Goal: Task Accomplishment & Management: Manage account settings

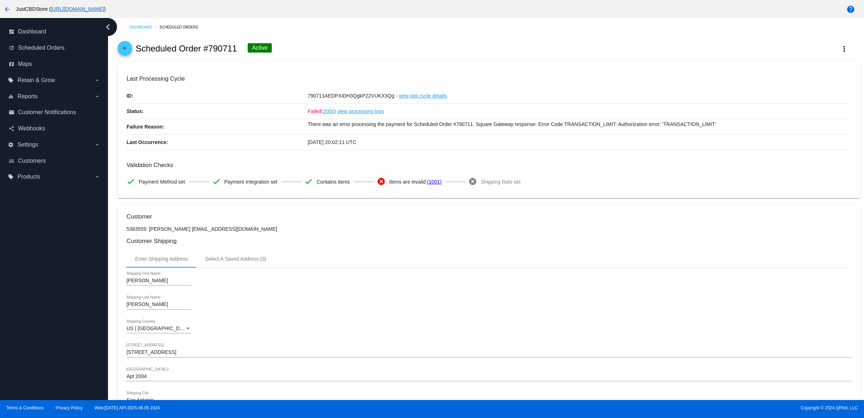
scroll to position [555, 0]
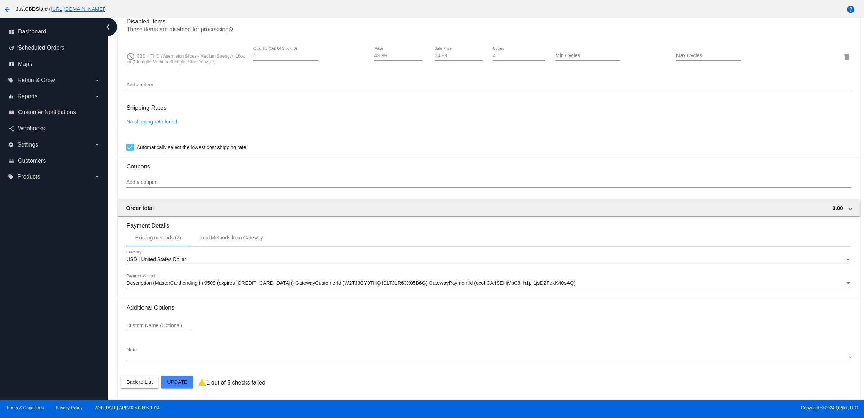
click at [103, 27] on icon "chevron_left" at bounding box center [108, 27] width 12 height 12
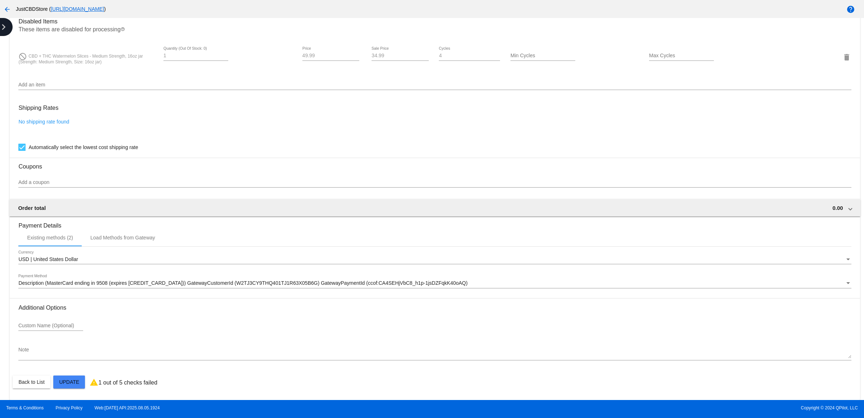
click at [3, 30] on icon "chevron_right" at bounding box center [4, 27] width 12 height 12
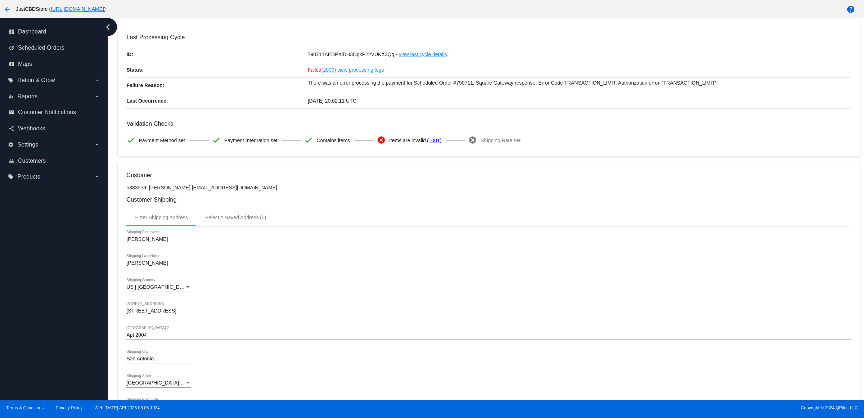
scroll to position [0, 0]
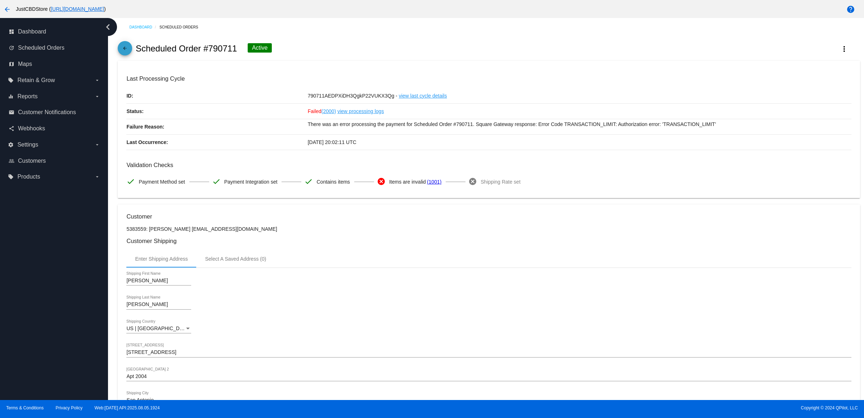
click at [127, 54] on mat-icon "arrow_back" at bounding box center [125, 50] width 9 height 9
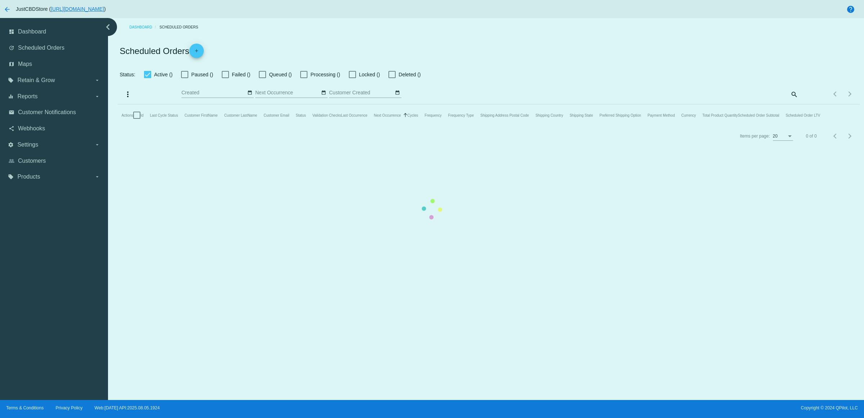
checkbox input "true"
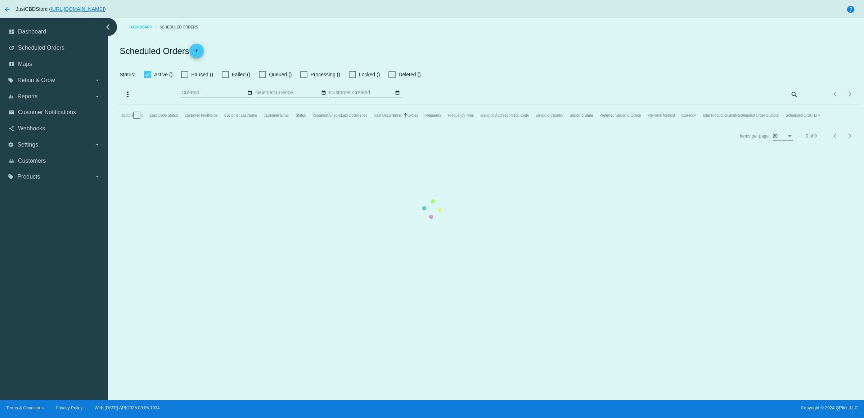
checkbox input "true"
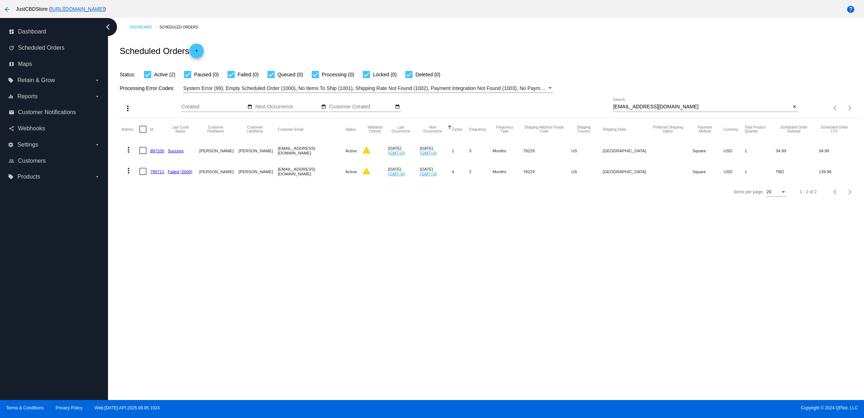
click at [162, 161] on mat-cell "897105" at bounding box center [159, 150] width 18 height 21
click at [162, 153] on link "897105" at bounding box center [157, 150] width 14 height 5
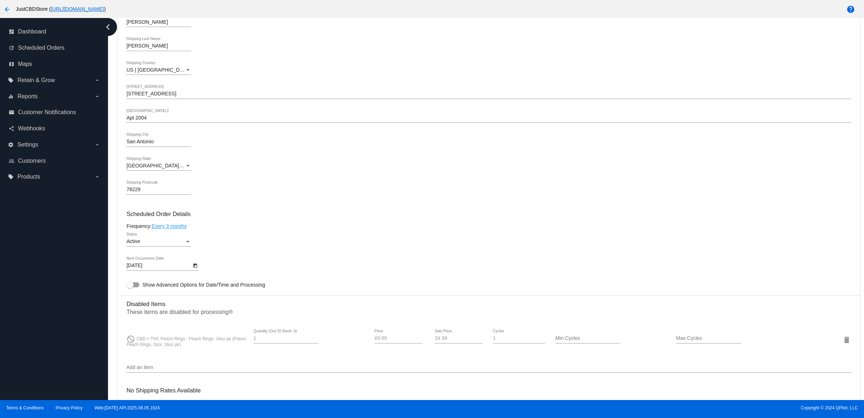
scroll to position [405, 0]
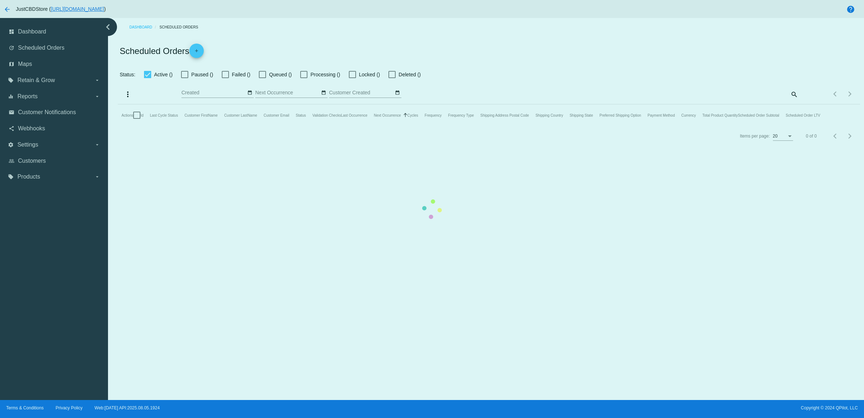
checkbox input "true"
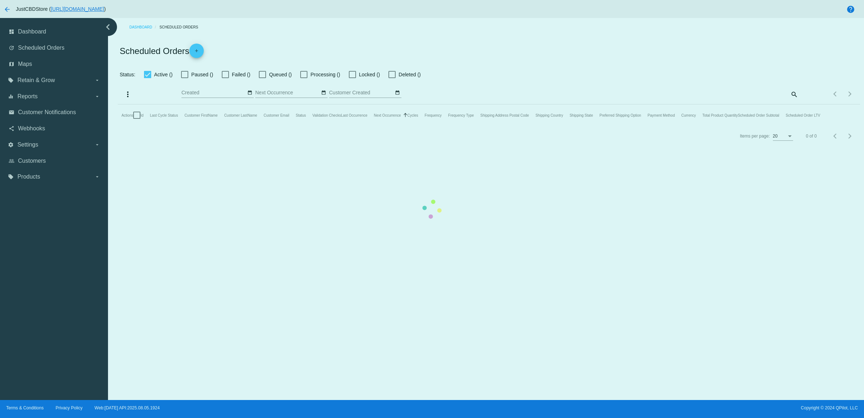
checkbox input "true"
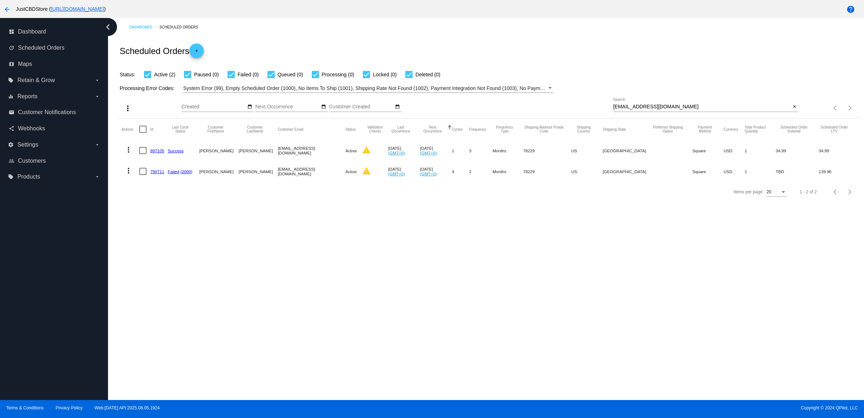
click at [160, 174] on link "790711" at bounding box center [157, 171] width 14 height 5
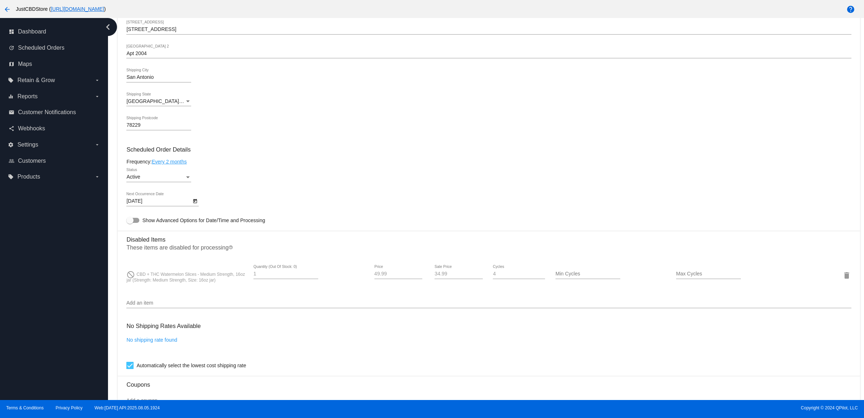
scroll to position [360, 0]
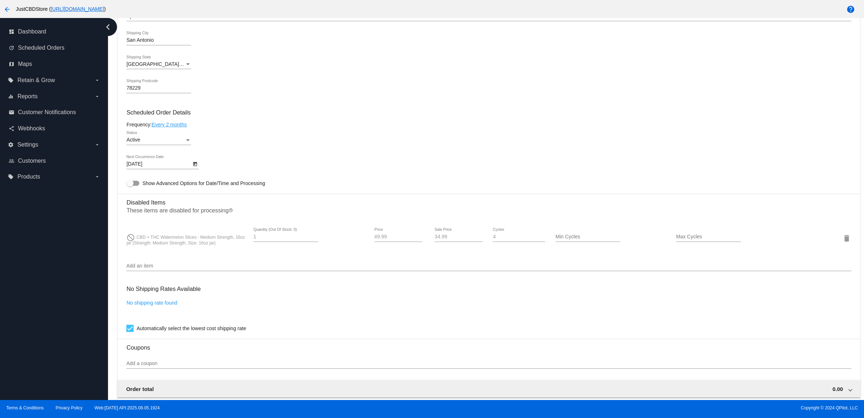
click at [197, 166] on icon "Open calendar" at bounding box center [195, 164] width 4 height 4
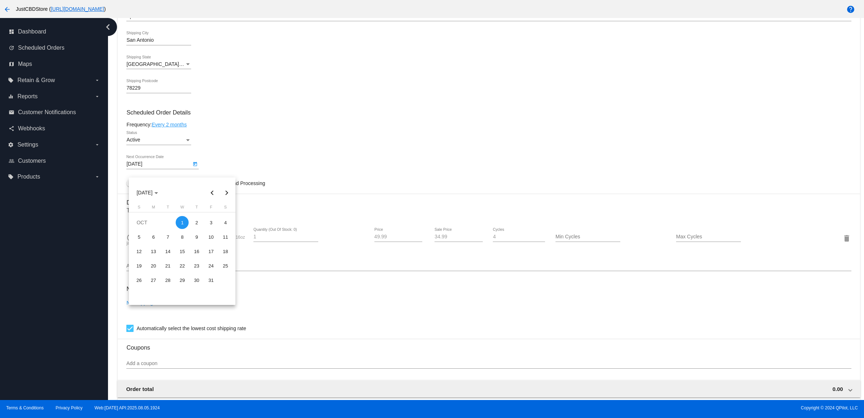
click at [212, 193] on button "Previous month" at bounding box center [212, 192] width 14 height 14
click at [212, 192] on button "Previous month" at bounding box center [212, 192] width 14 height 14
click at [224, 192] on button "Next month" at bounding box center [226, 192] width 14 height 14
click at [227, 189] on button "Next month" at bounding box center [226, 192] width 14 height 14
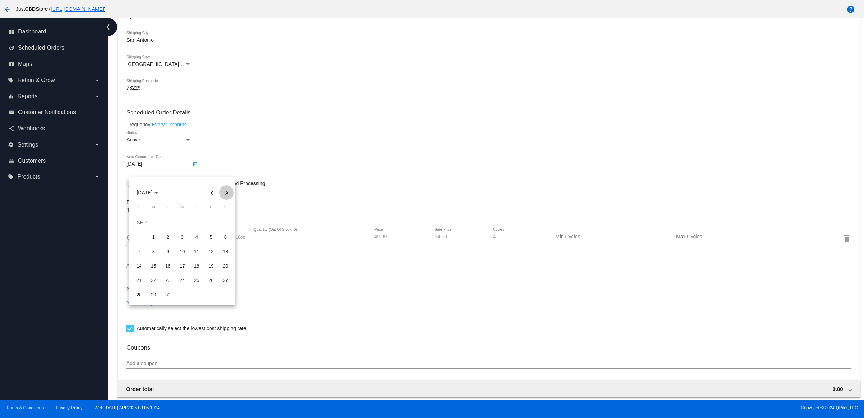
click at [227, 189] on button "Next month" at bounding box center [226, 192] width 14 height 14
drag, startPoint x: 247, startPoint y: 150, endPoint x: 260, endPoint y: 151, distance: 13.0
click at [248, 150] on div at bounding box center [432, 209] width 864 height 418
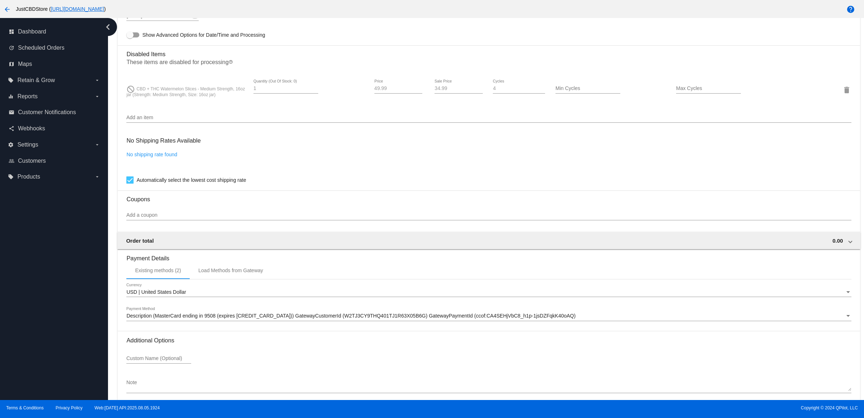
scroll to position [555, 0]
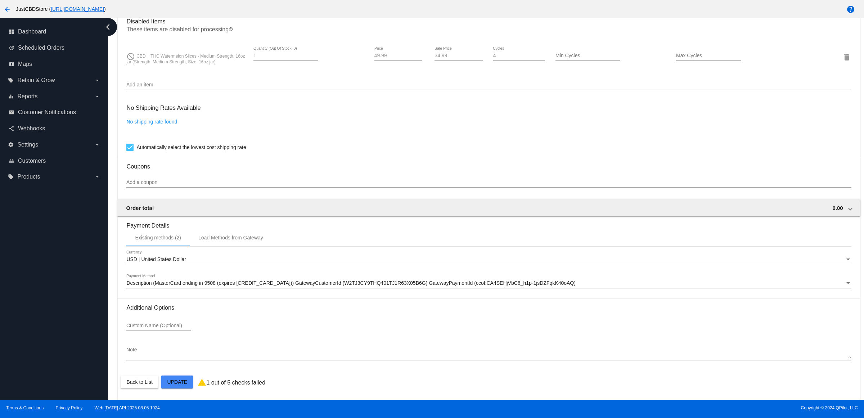
click at [182, 386] on mat-card "Customer 5383559: [PERSON_NAME] [EMAIL_ADDRESS][DOMAIN_NAME] Customer Shipping …" at bounding box center [489, 31] width 742 height 737
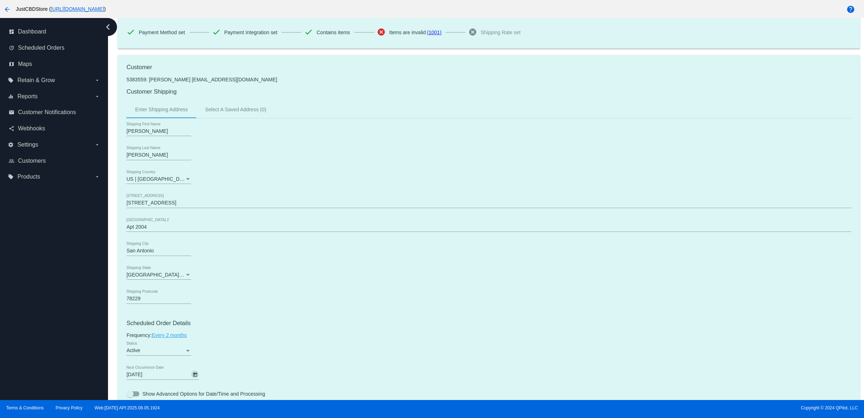
scroll to position [0, 0]
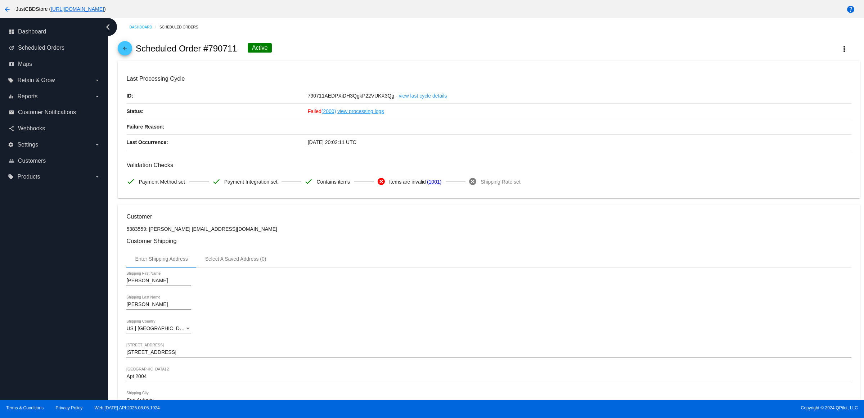
click at [125, 52] on mat-icon "arrow_back" at bounding box center [125, 50] width 9 height 9
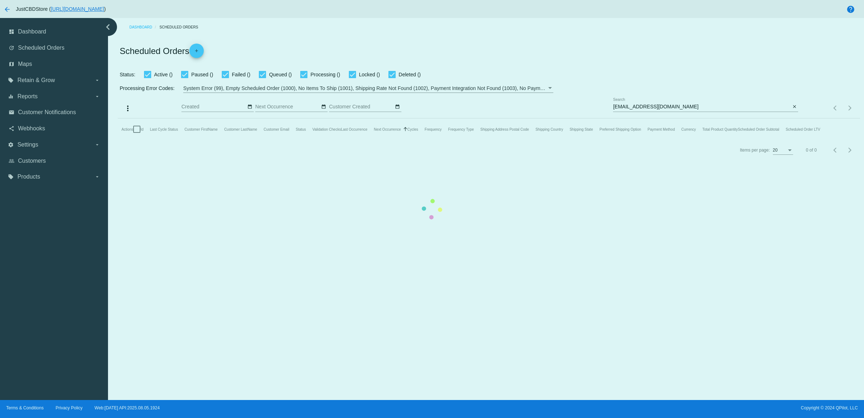
checkbox input "true"
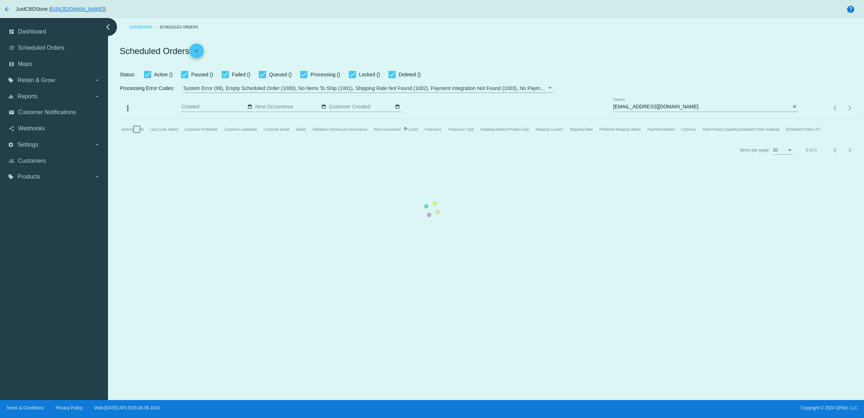
checkbox input "true"
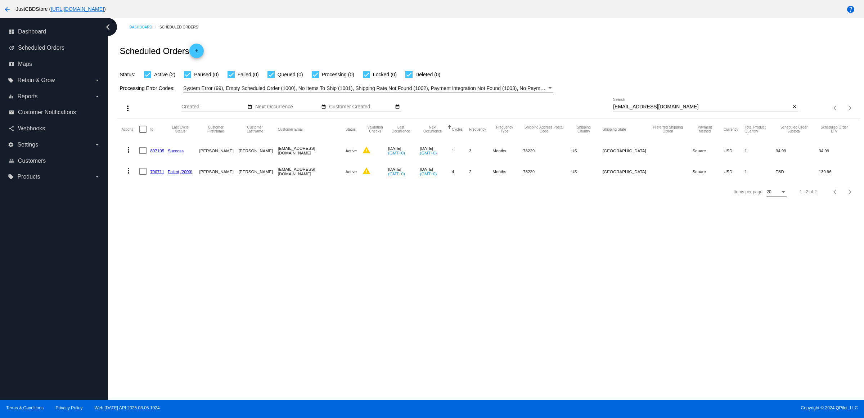
click at [792, 110] on mat-icon "close" at bounding box center [794, 107] width 5 height 6
click at [789, 114] on mat-icon "search" at bounding box center [793, 108] width 9 height 11
click at [787, 110] on input "Search" at bounding box center [705, 107] width 185 height 6
type input "[EMAIL_ADDRESS][DOMAIN_NAME]"
click at [164, 174] on link "1007441" at bounding box center [158, 171] width 16 height 5
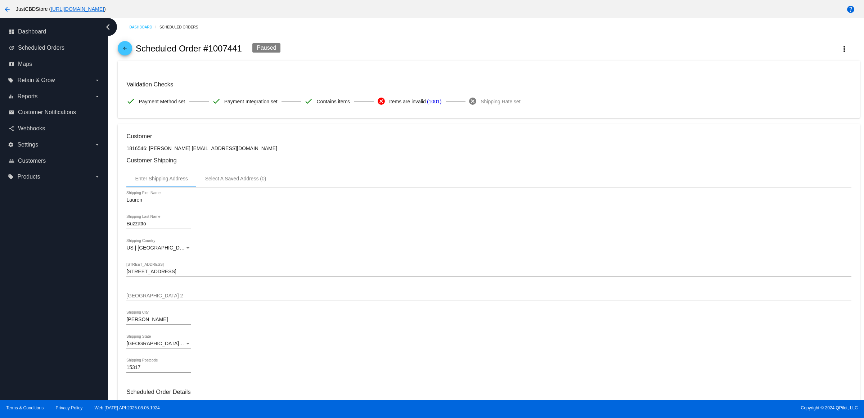
click at [126, 54] on mat-icon "arrow_back" at bounding box center [125, 50] width 9 height 9
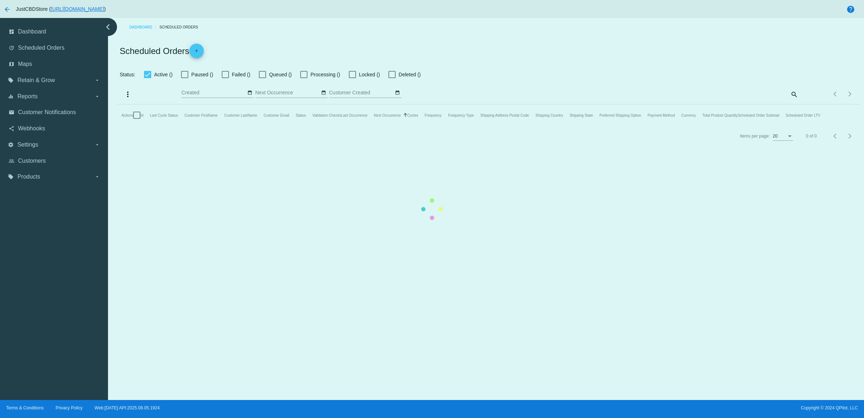
checkbox input "true"
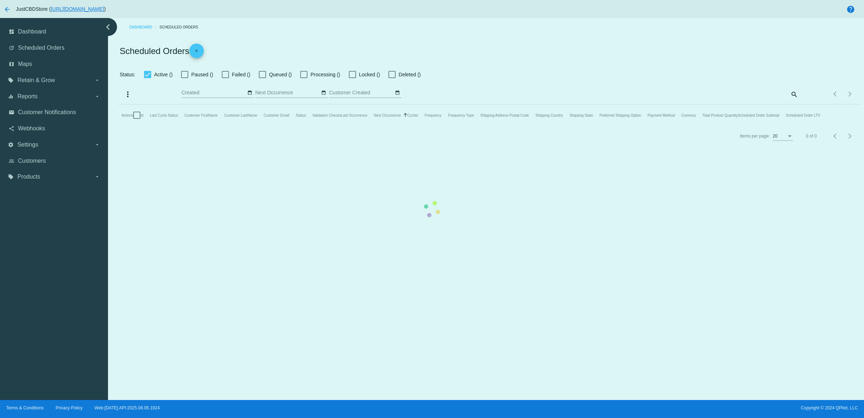
checkbox input "true"
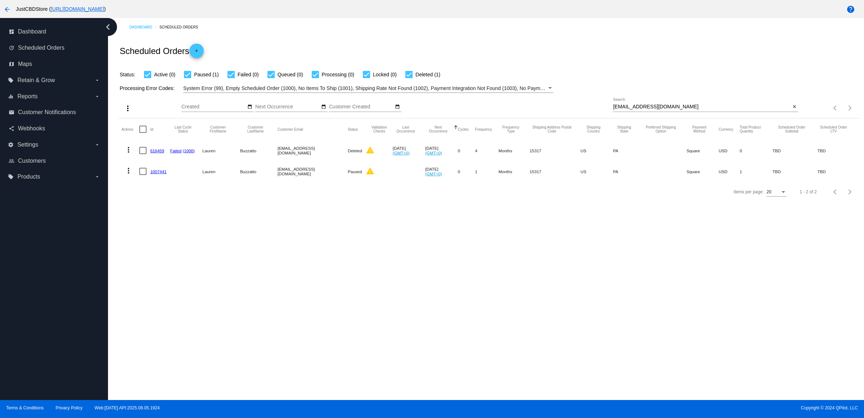
click at [131, 175] on mat-icon "more_vert" at bounding box center [128, 170] width 9 height 9
click at [170, 287] on button "delete Delete" at bounding box center [160, 288] width 72 height 17
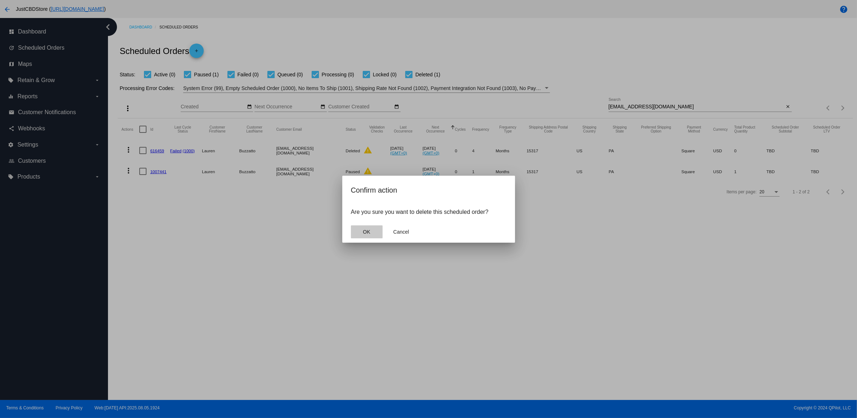
click at [370, 235] on span "OK" at bounding box center [366, 232] width 7 height 6
